Goal: Task Accomplishment & Management: Manage account settings

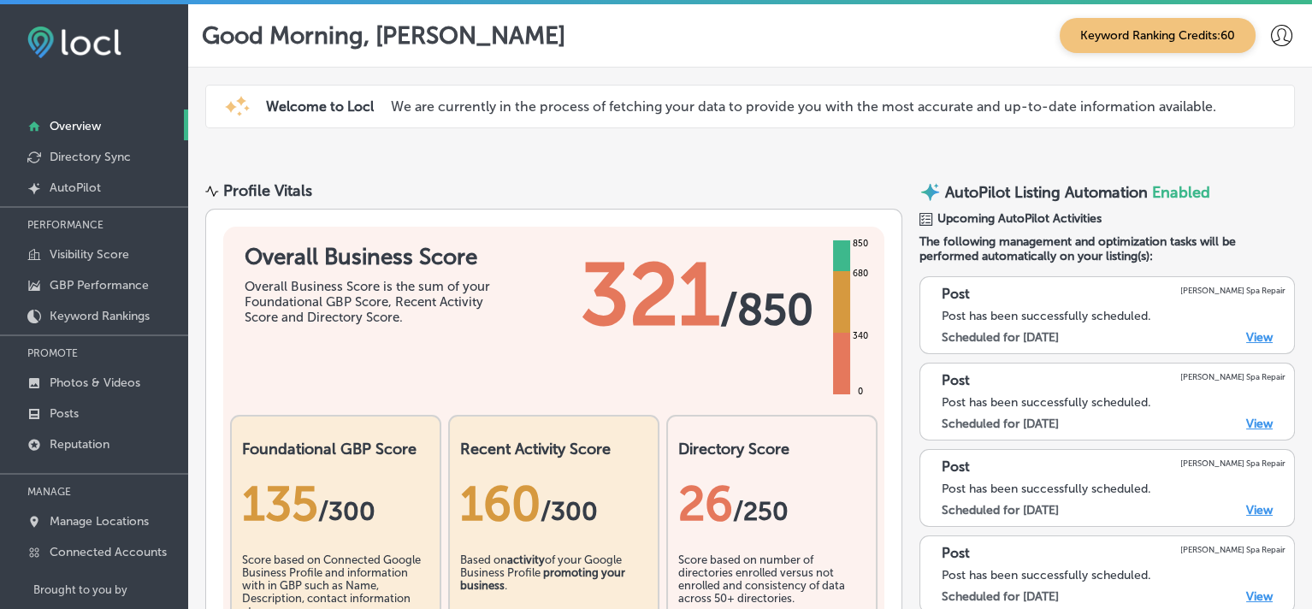
click at [1271, 27] on icon at bounding box center [1281, 35] width 21 height 21
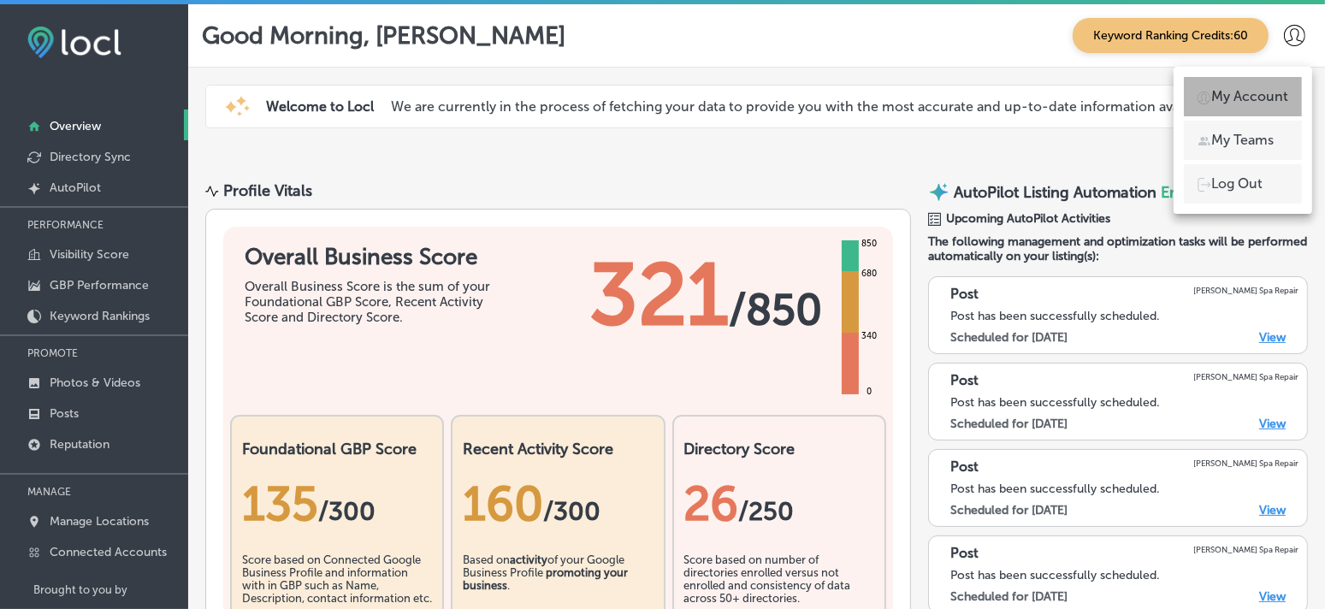
click at [1265, 99] on p "My Account" at bounding box center [1249, 96] width 77 height 21
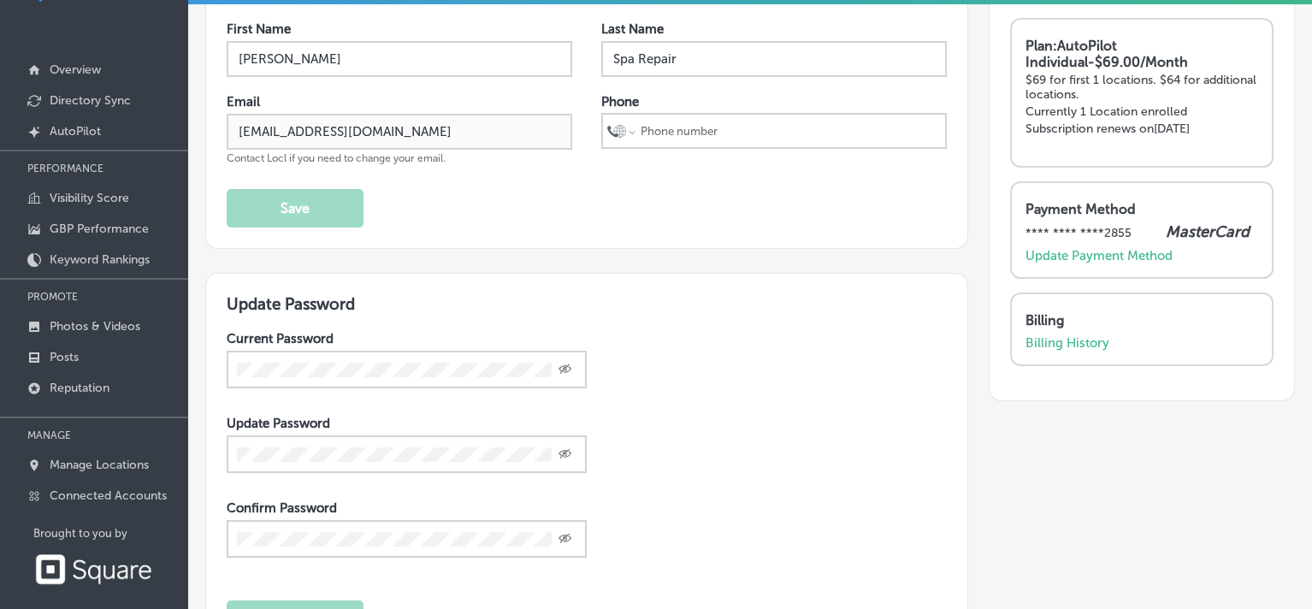
scroll to position [55, 0]
click at [1042, 341] on p "Billing History" at bounding box center [1068, 344] width 84 height 15
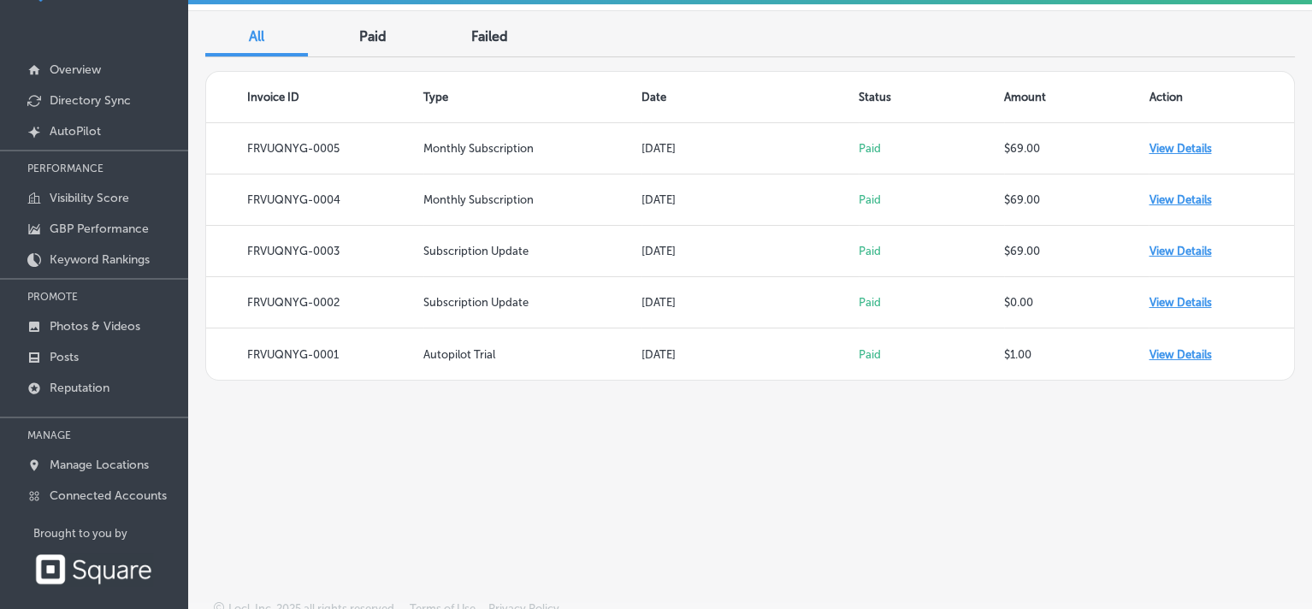
click at [486, 32] on span "Failed" at bounding box center [489, 36] width 37 height 16
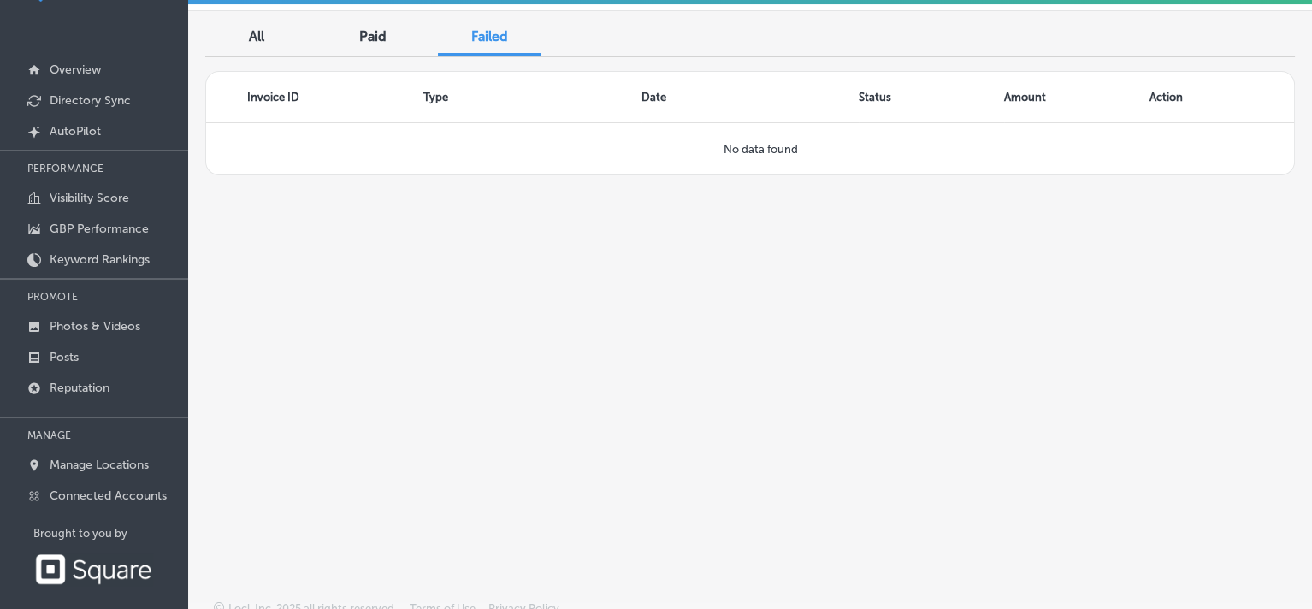
click at [365, 38] on span "Paid" at bounding box center [372, 36] width 27 height 16
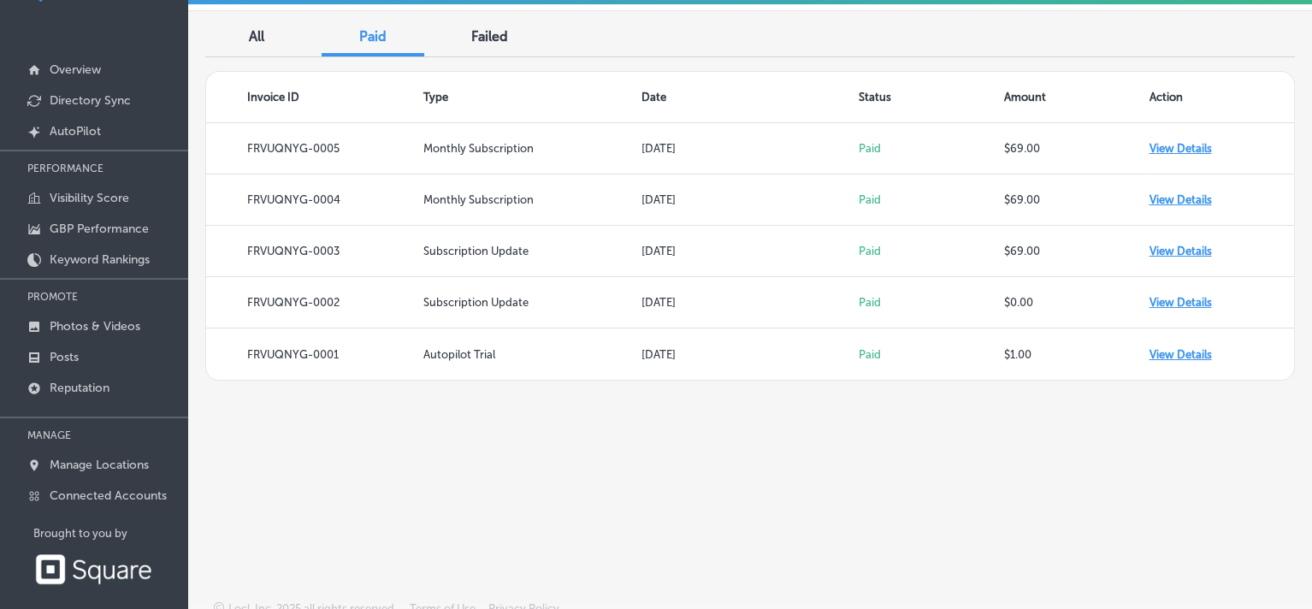
click at [260, 32] on span "All" at bounding box center [256, 36] width 15 height 16
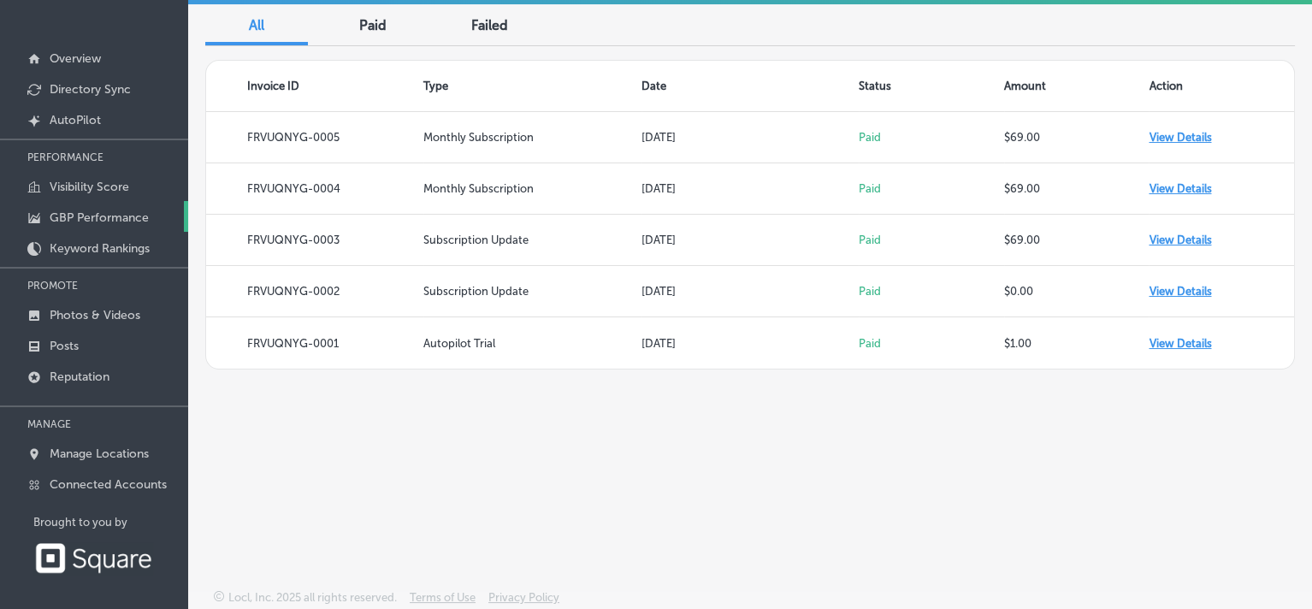
scroll to position [70, 0]
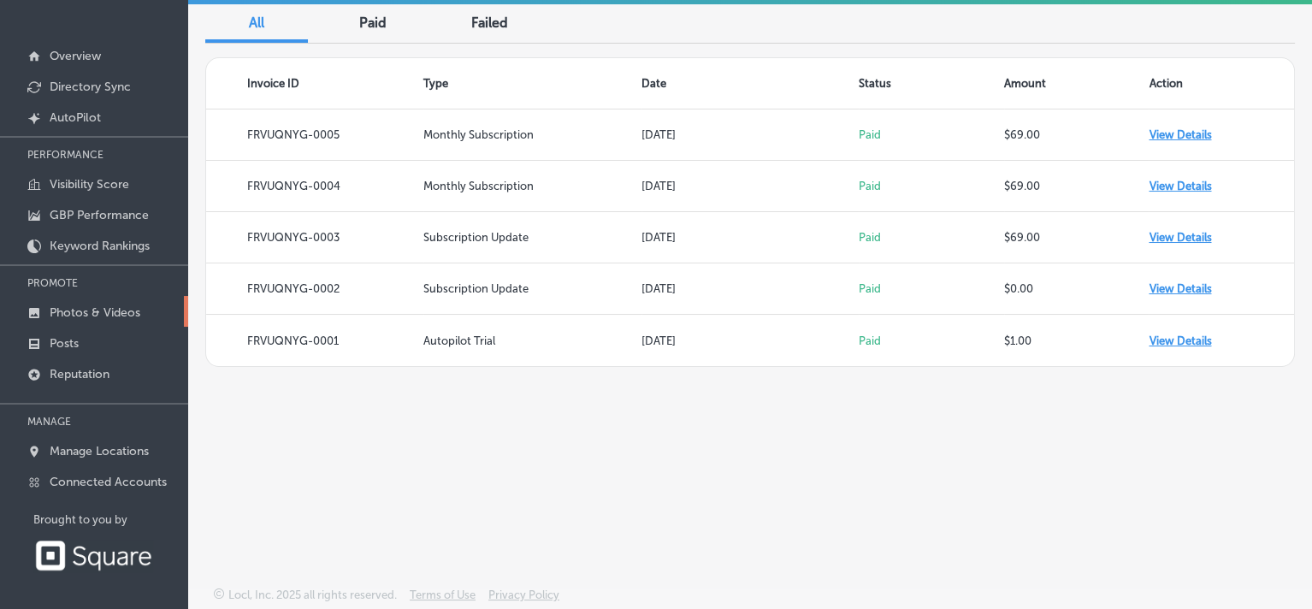
click at [174, 319] on link "Photos & Videos" at bounding box center [94, 311] width 188 height 31
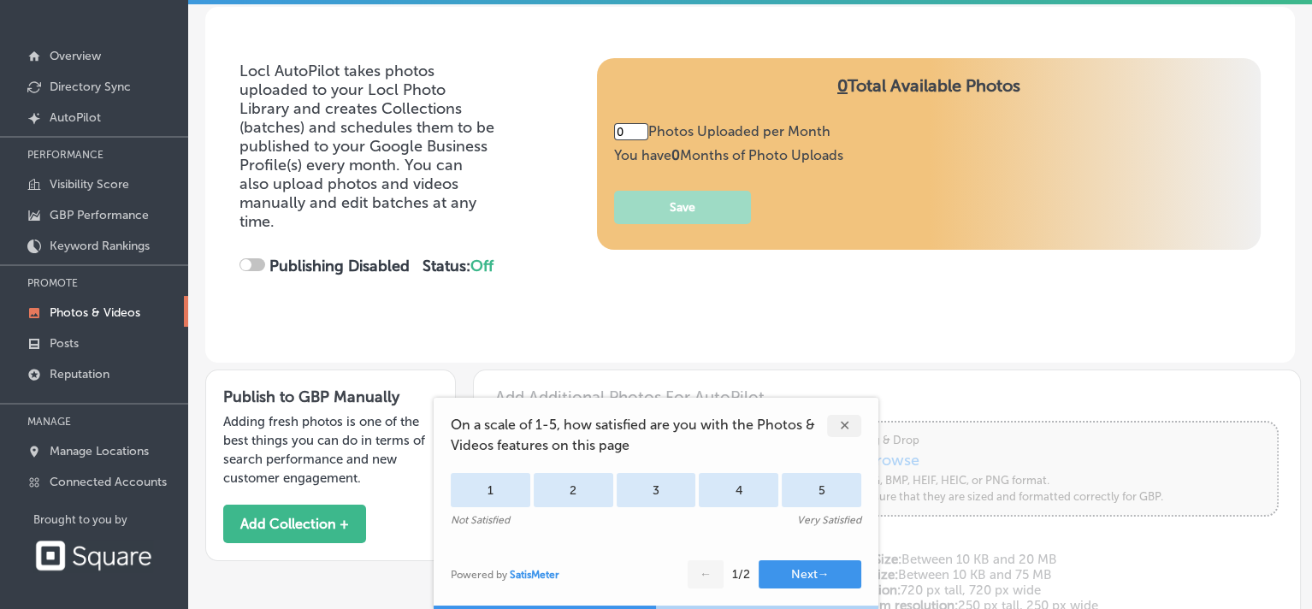
type input "5"
checkbox input "true"
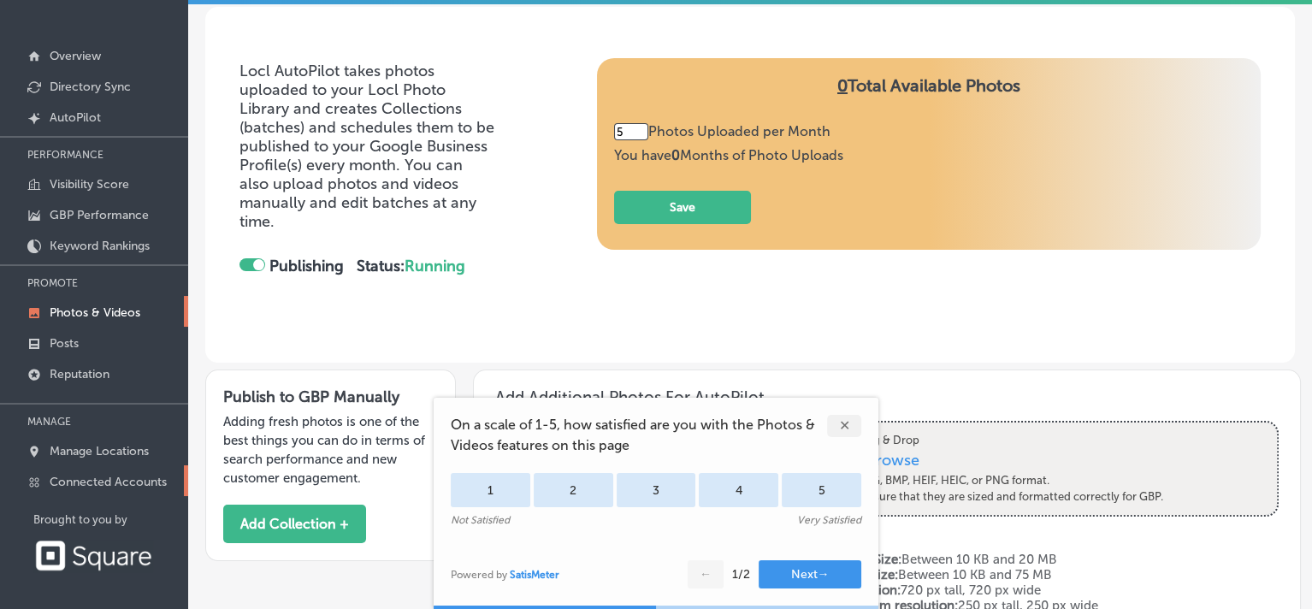
click at [124, 487] on p "Connected Accounts" at bounding box center [108, 482] width 117 height 15
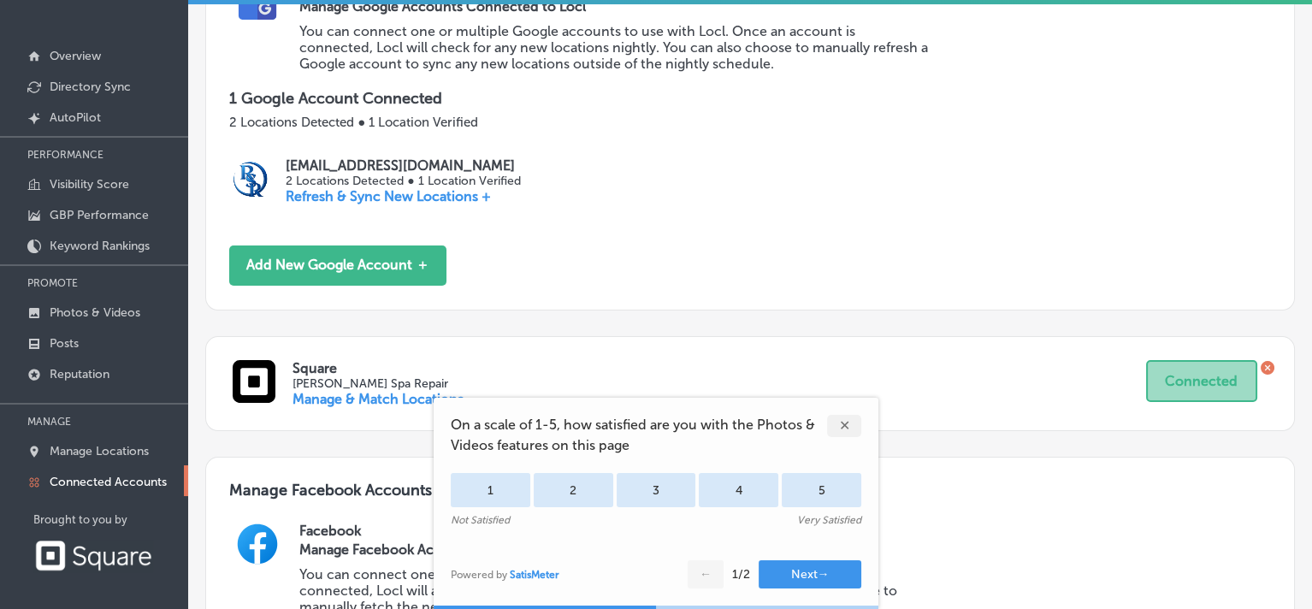
scroll to position [285, 0]
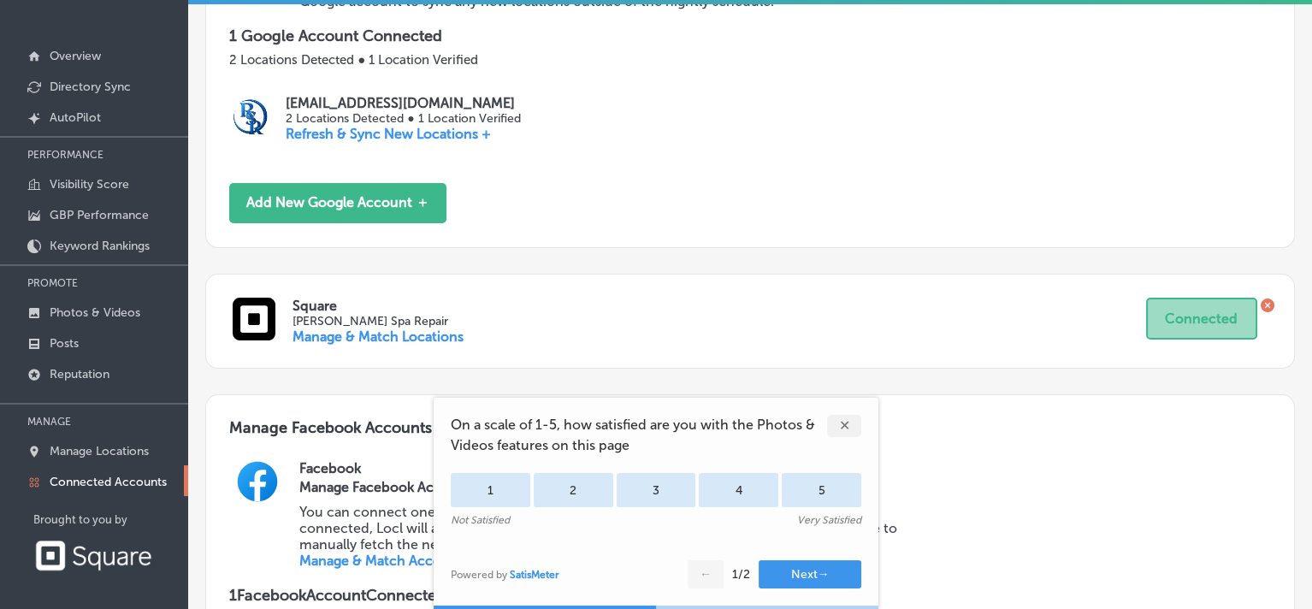
click at [848, 422] on div "✕" at bounding box center [844, 426] width 34 height 22
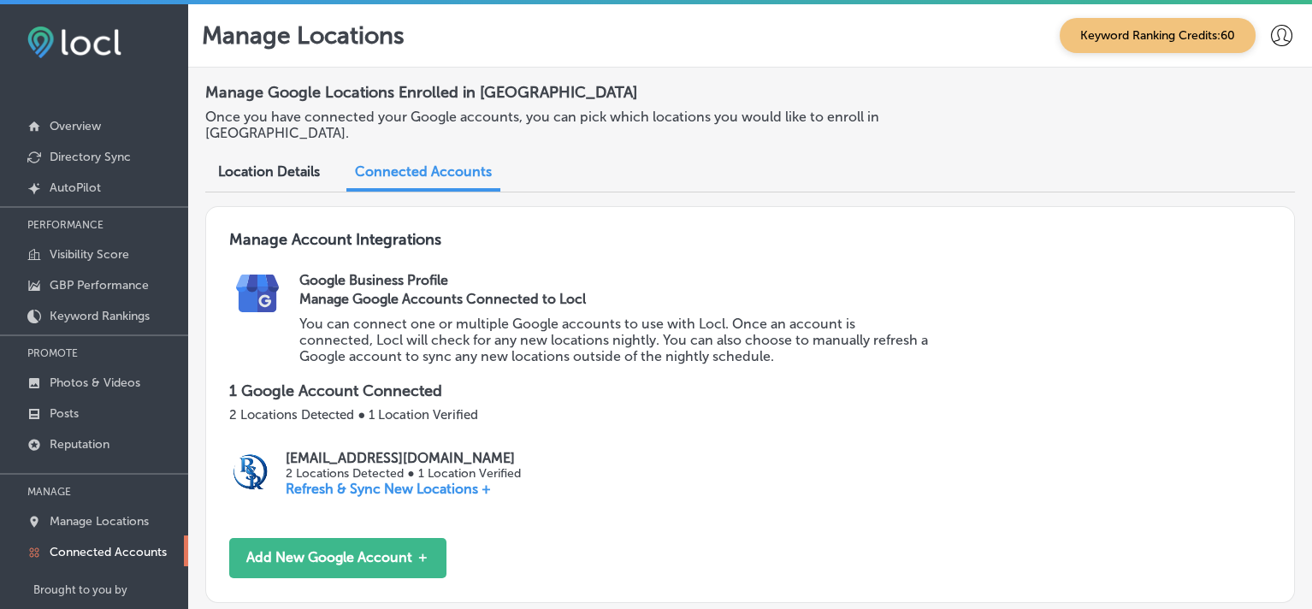
scroll to position [0, 0]
click at [292, 174] on span "Location Details" at bounding box center [269, 171] width 102 height 16
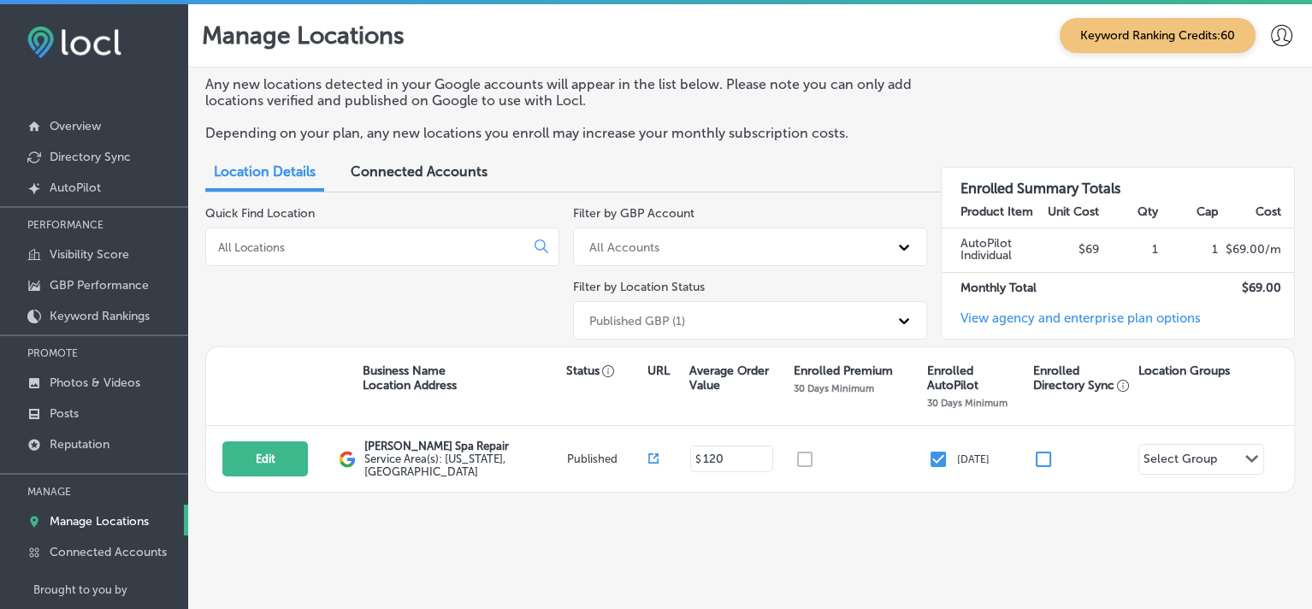
click at [902, 327] on icon at bounding box center [904, 320] width 17 height 17
click at [904, 327] on icon at bounding box center [904, 320] width 17 height 17
click at [1002, 317] on link "View agency and enterprise plan options" at bounding box center [1071, 324] width 259 height 28
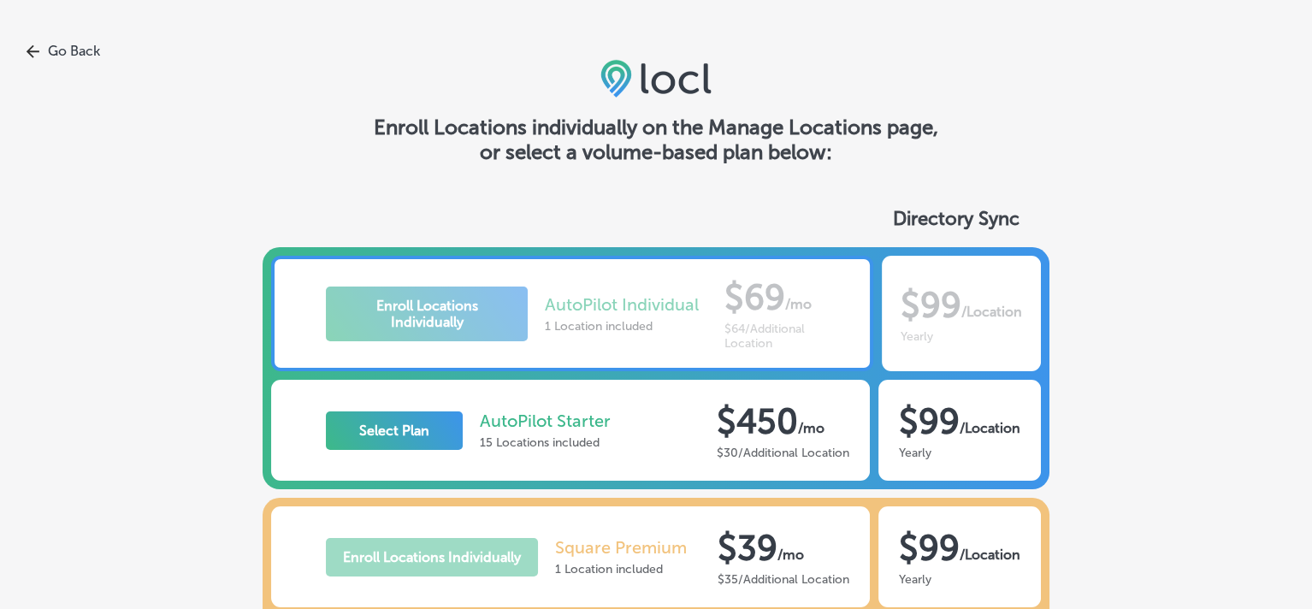
click at [56, 45] on link "Go Back" at bounding box center [656, 51] width 1312 height 16
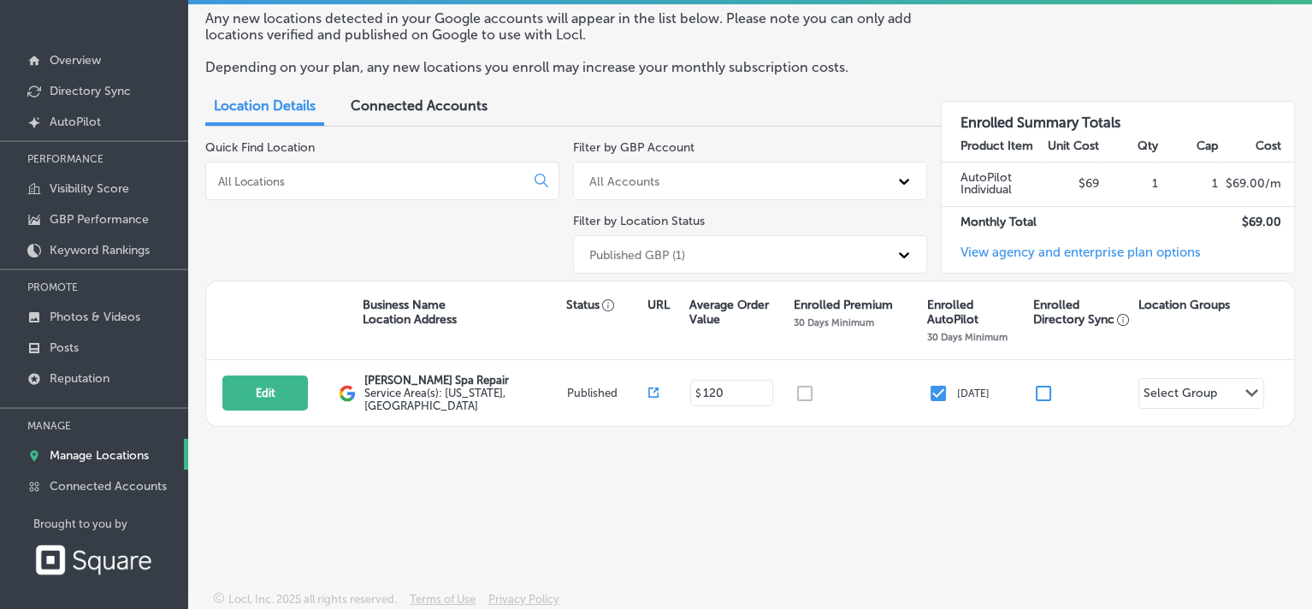
scroll to position [70, 0]
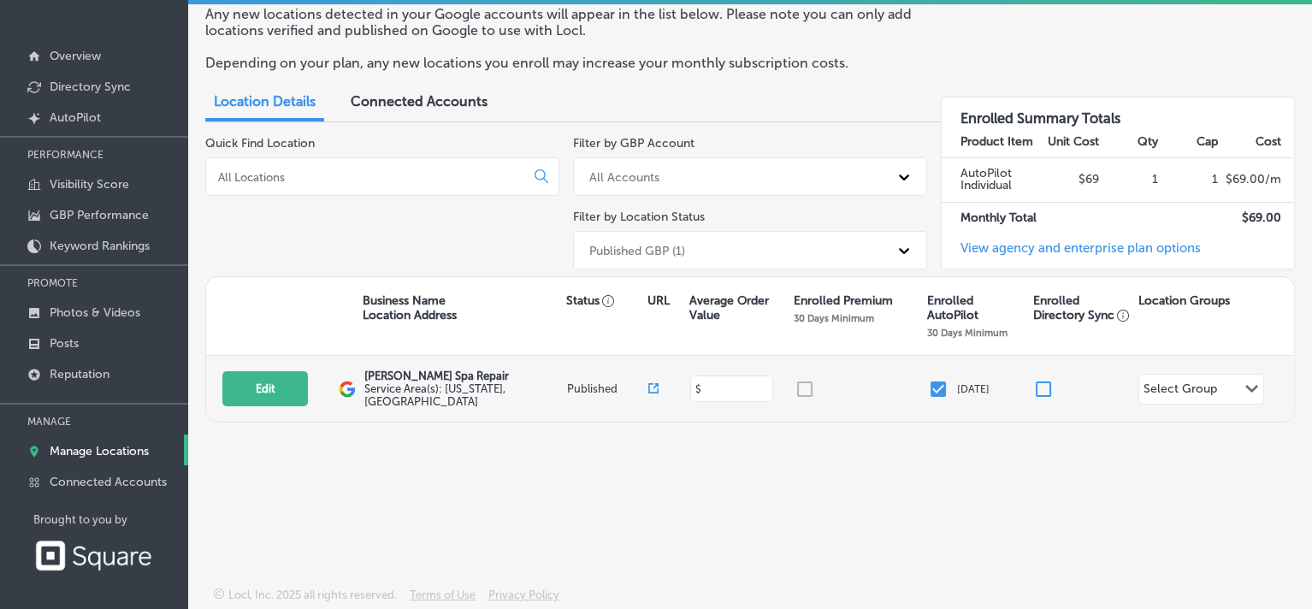
click at [736, 385] on input at bounding box center [734, 389] width 66 height 16
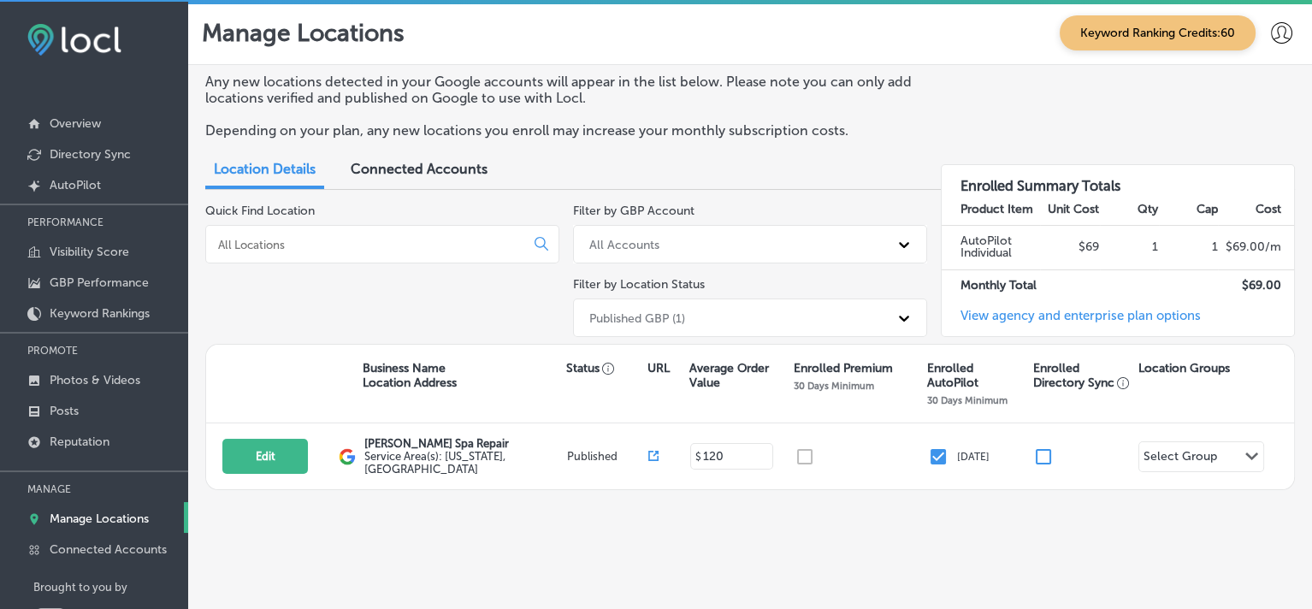
scroll to position [0, 0]
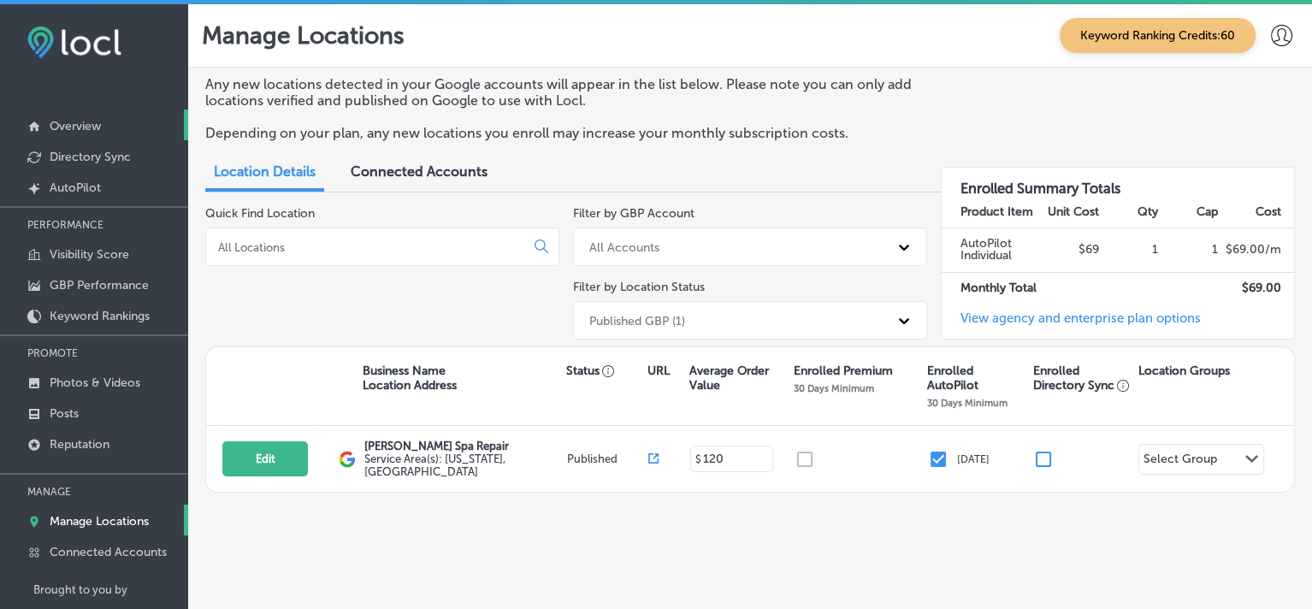
type input "120"
click at [96, 122] on p "Overview" at bounding box center [75, 126] width 51 height 15
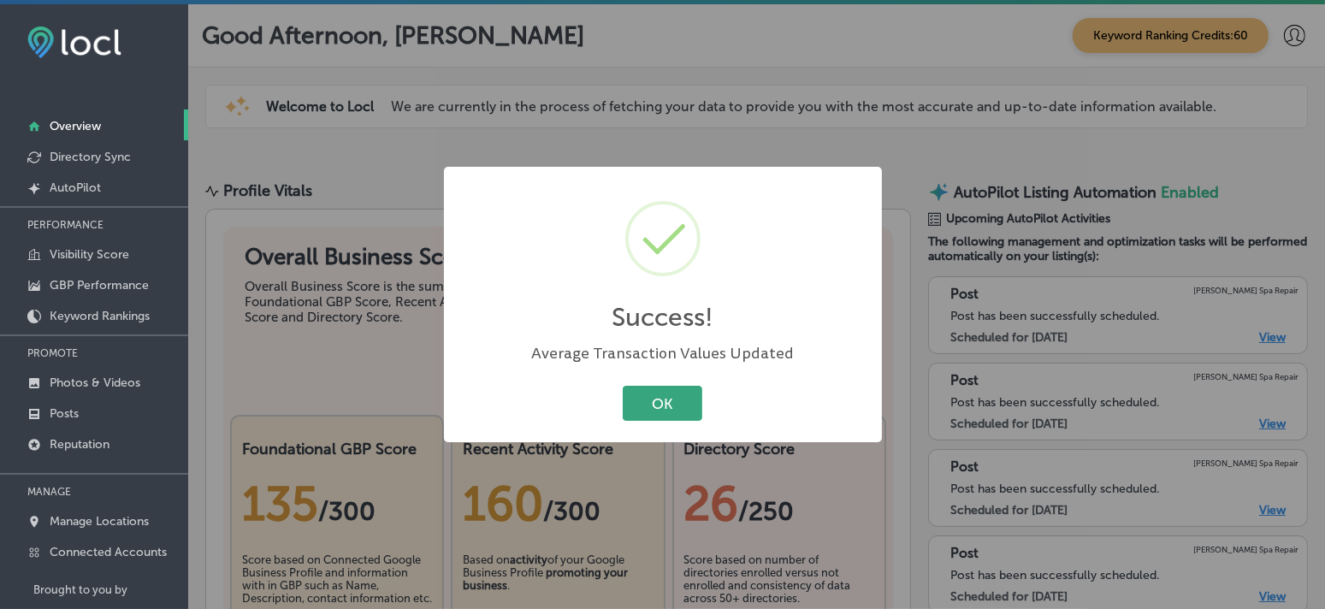
click at [648, 398] on button "OK" at bounding box center [663, 403] width 80 height 35
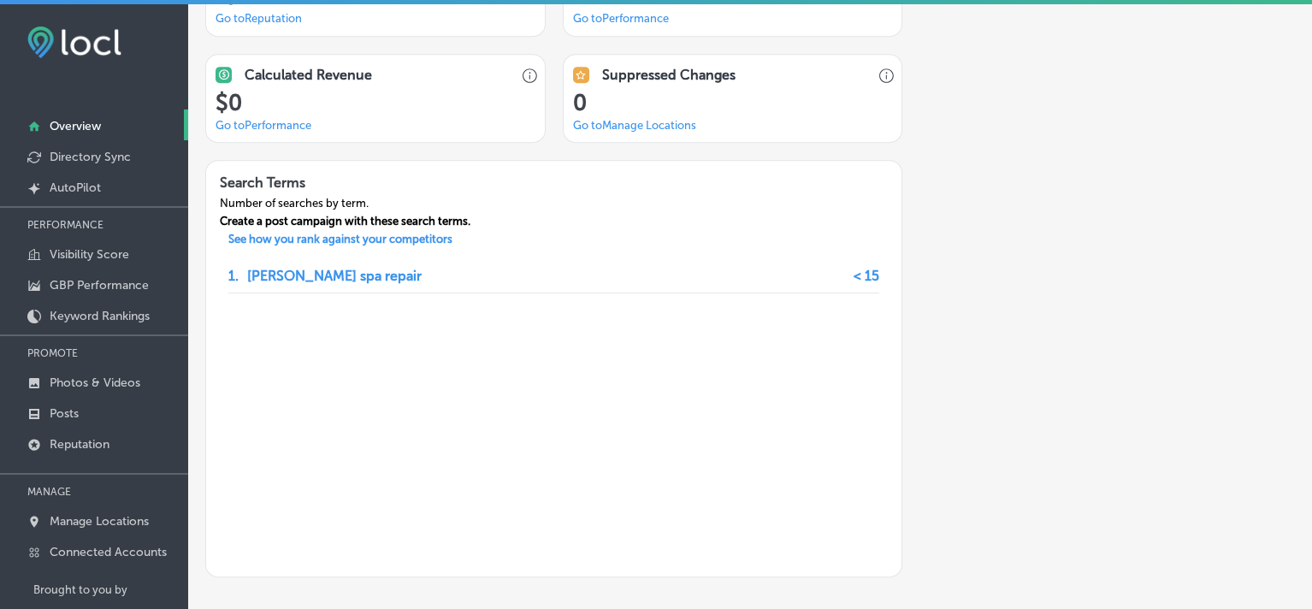
scroll to position [1404, 0]
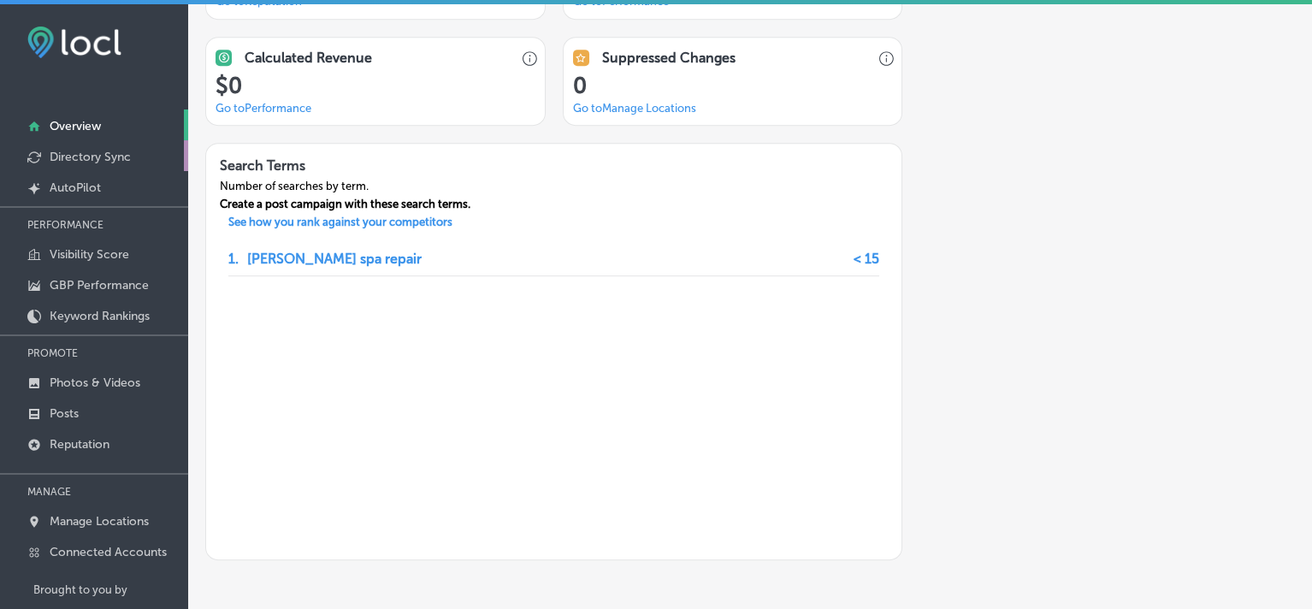
click at [115, 163] on p "Directory Sync" at bounding box center [90, 157] width 81 height 15
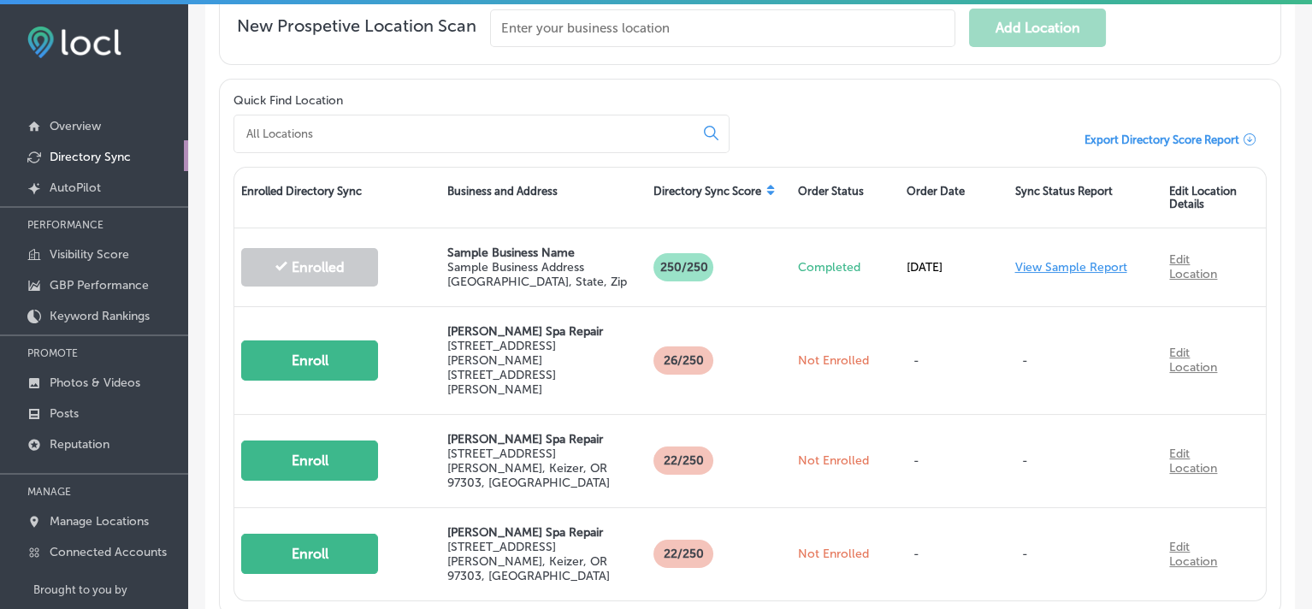
scroll to position [413, 0]
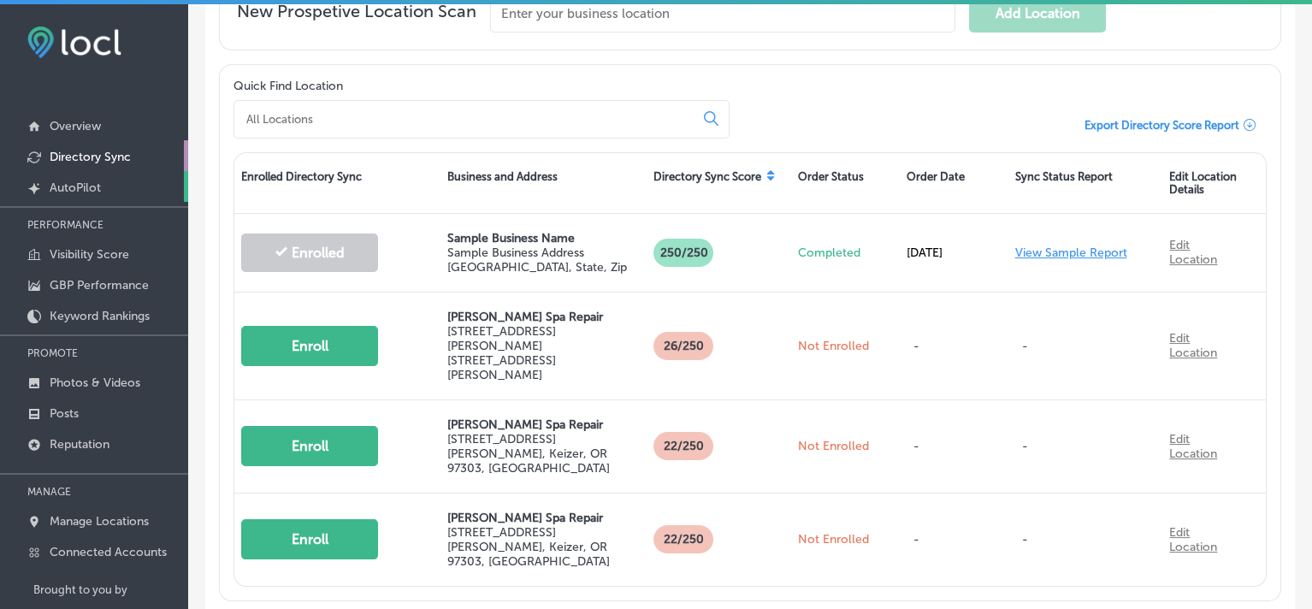
click at [91, 188] on p "AutoPilot" at bounding box center [75, 187] width 51 height 15
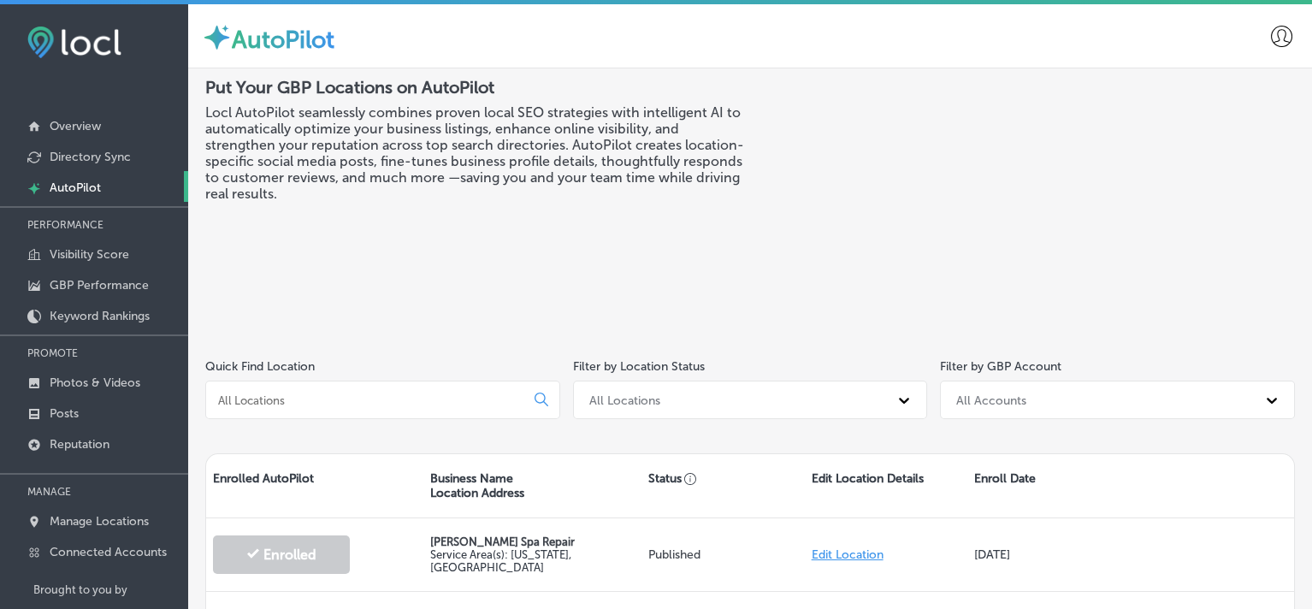
scroll to position [104, 0]
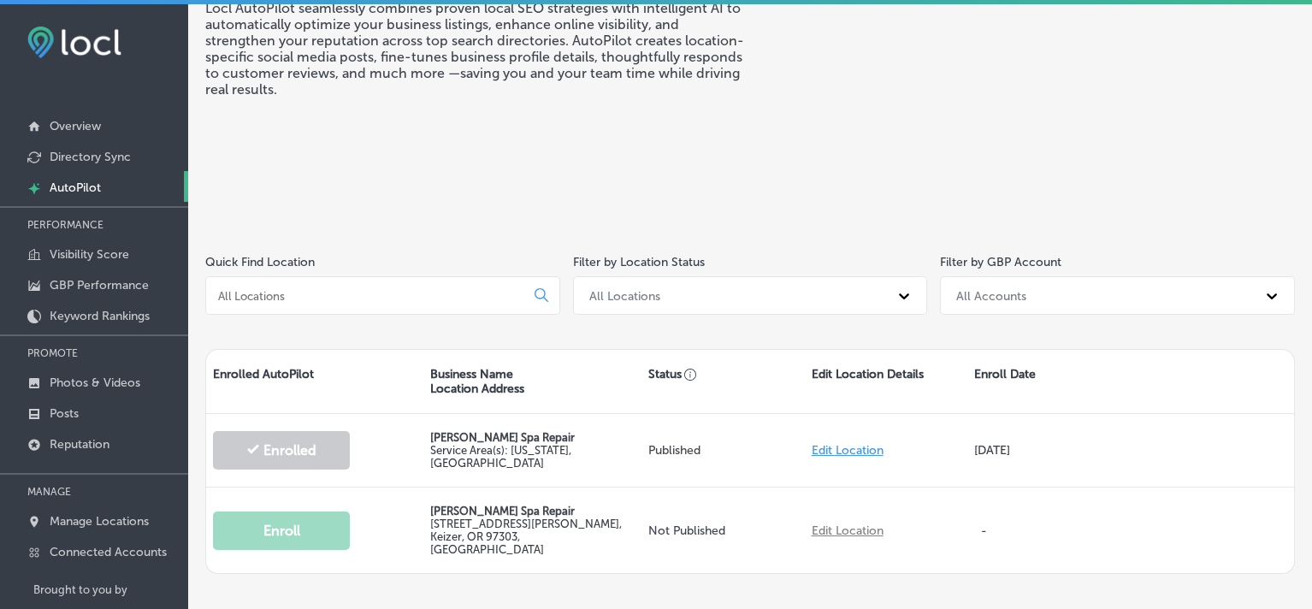
click at [92, 228] on p "PERFORMANCE" at bounding box center [94, 225] width 188 height 26
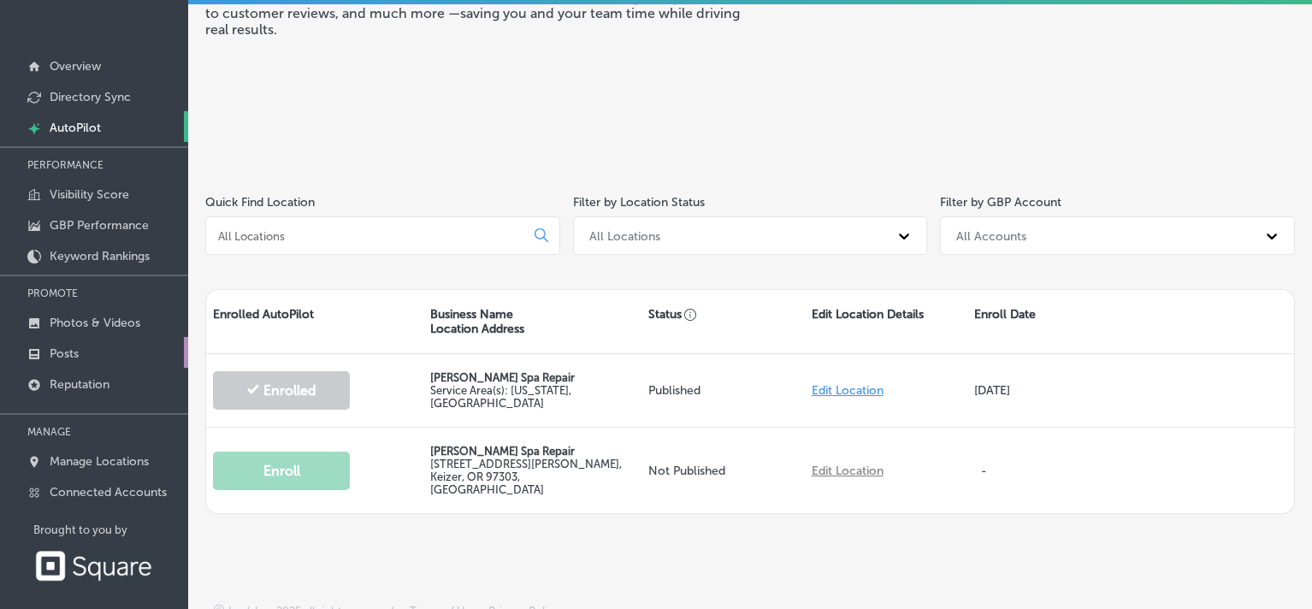
scroll to position [70, 0]
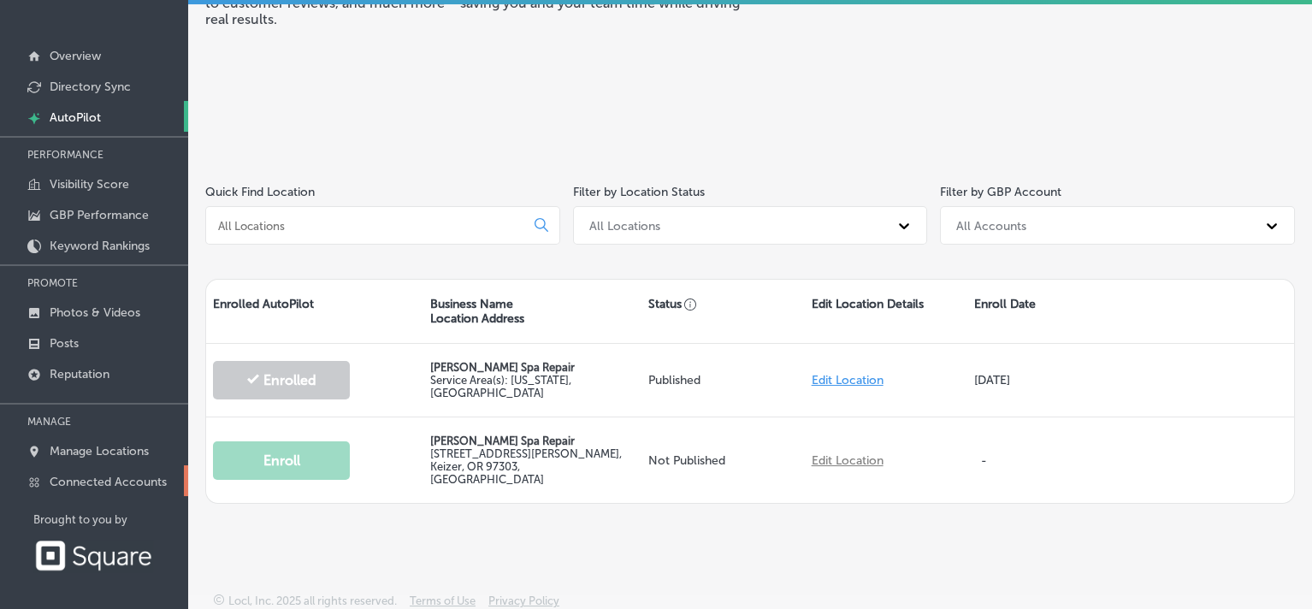
click at [122, 477] on p "Connected Accounts" at bounding box center [108, 482] width 117 height 15
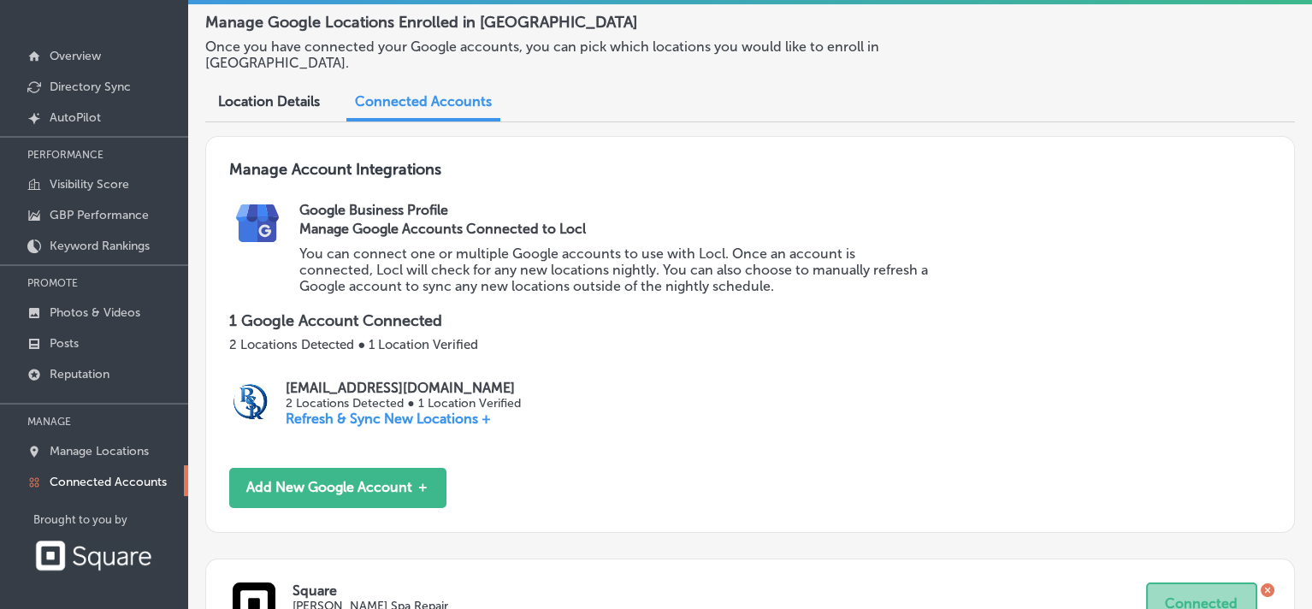
click at [283, 104] on span "Location Details" at bounding box center [269, 101] width 102 height 16
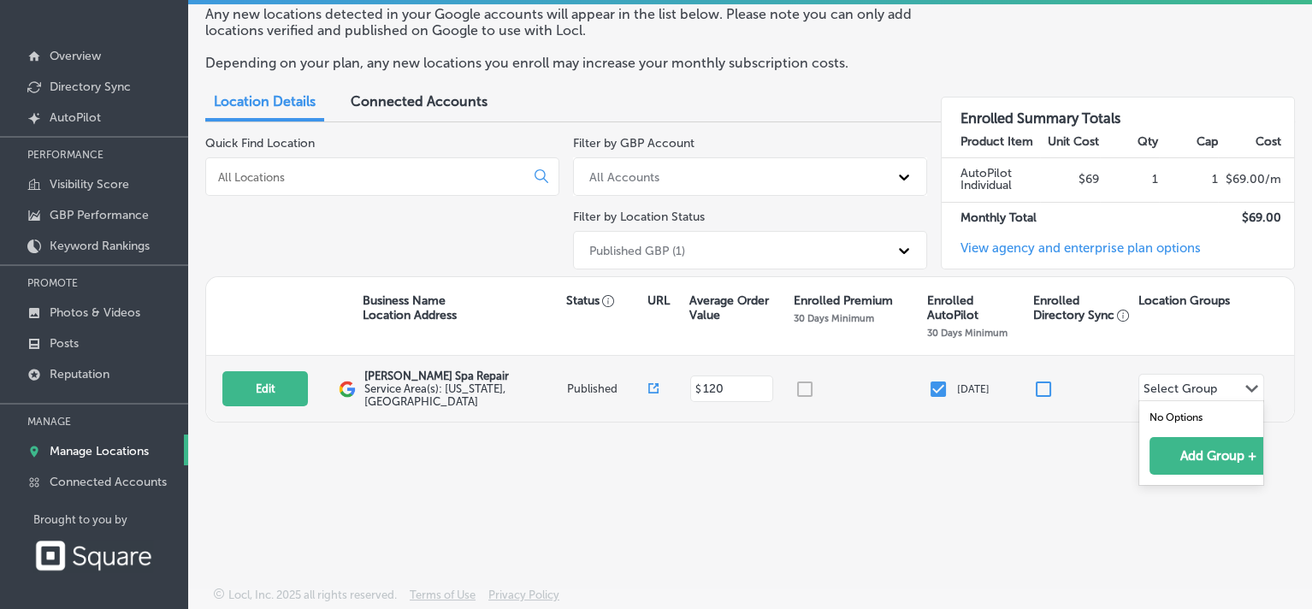
click at [1247, 392] on div "Path Created with Sketch." at bounding box center [1252, 389] width 14 height 14
click at [1254, 385] on icon "Path Created with Sketch." at bounding box center [1251, 389] width 13 height 8
click at [1250, 385] on polygon at bounding box center [1251, 389] width 13 height 8
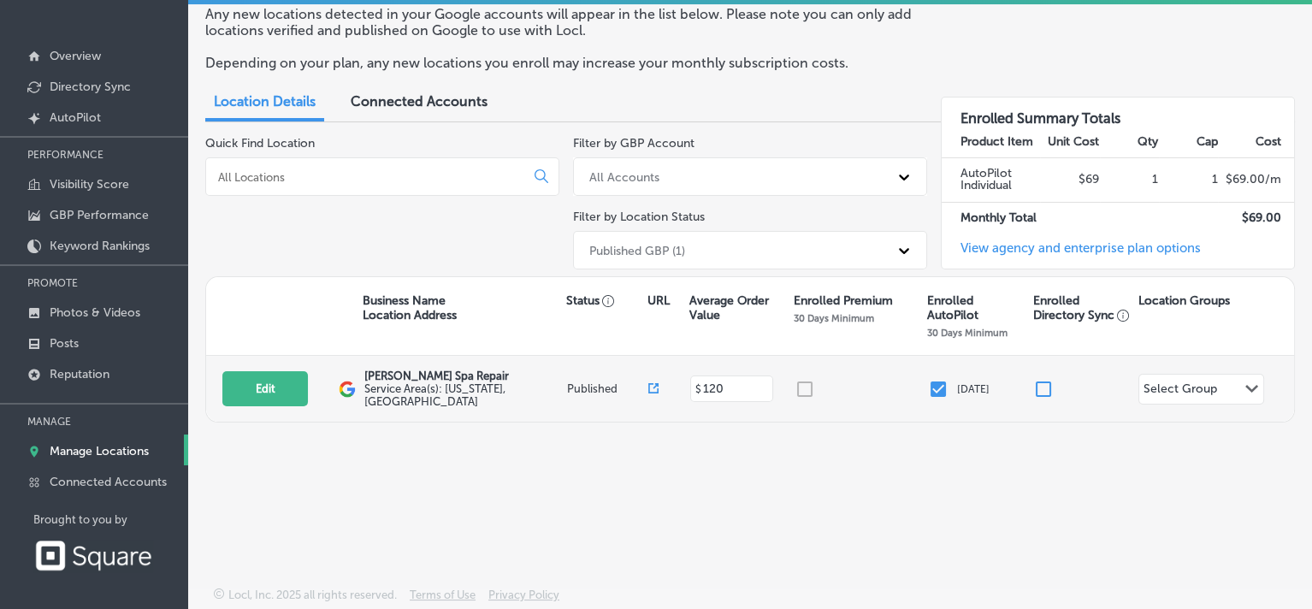
click at [806, 391] on div at bounding box center [861, 389] width 133 height 21
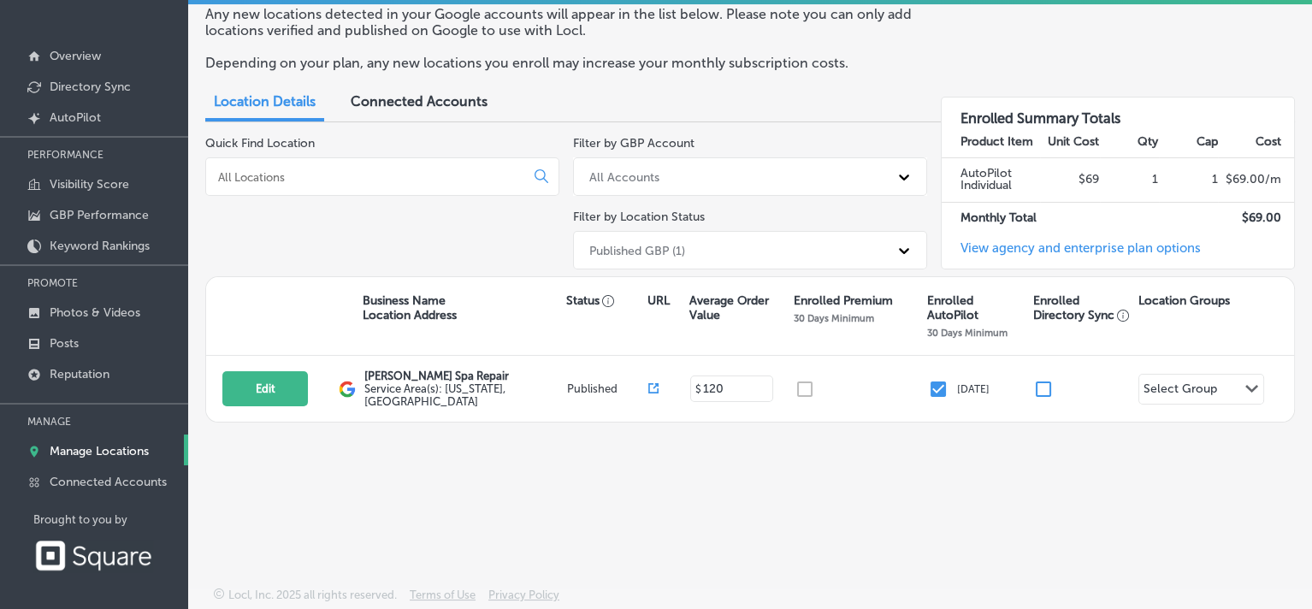
click at [1073, 254] on link "View agency and enterprise plan options" at bounding box center [1071, 254] width 259 height 28
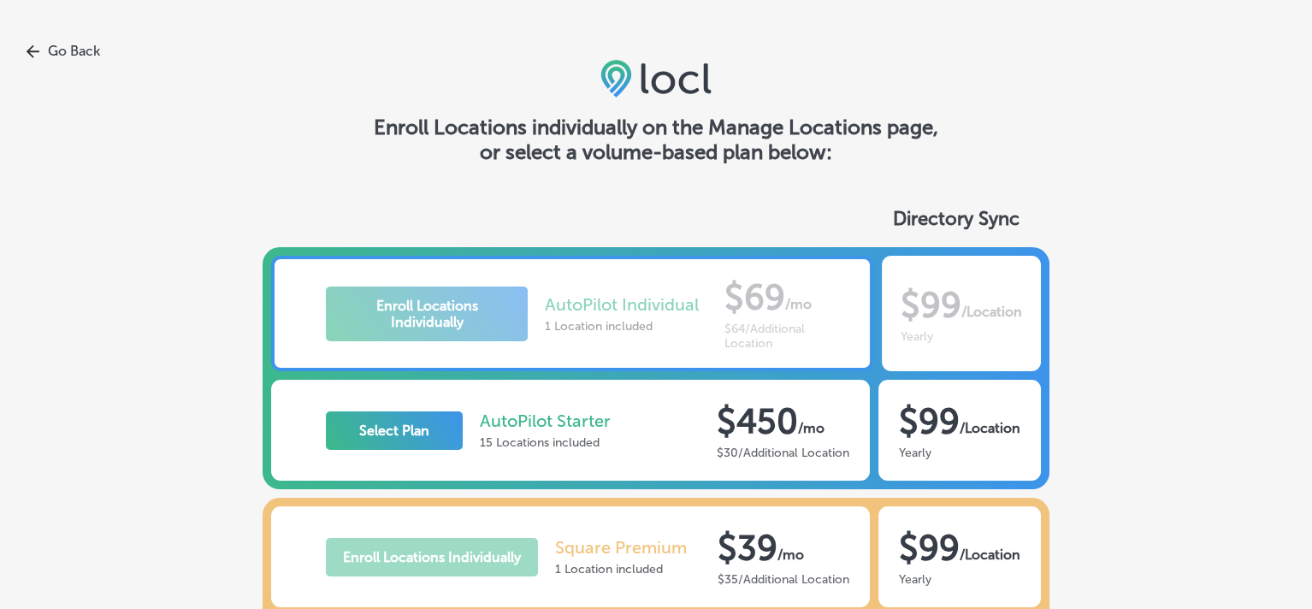
click at [73, 47] on link "Go Back" at bounding box center [656, 51] width 1312 height 16
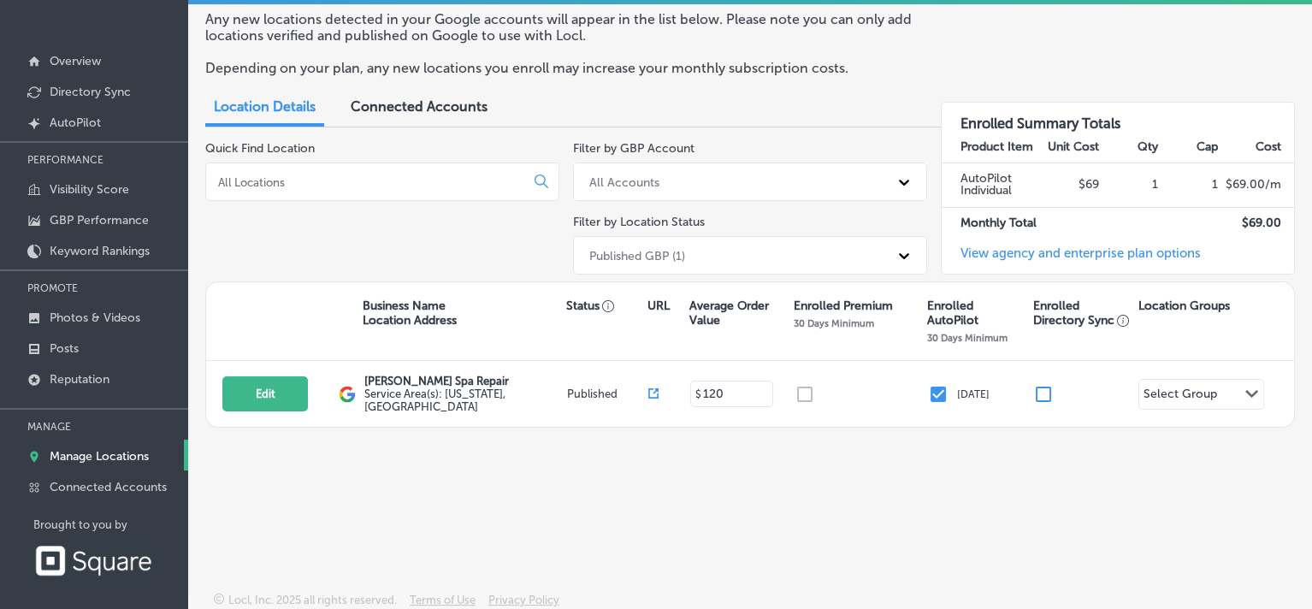
scroll to position [70, 0]
